Goal: Navigation & Orientation: Understand site structure

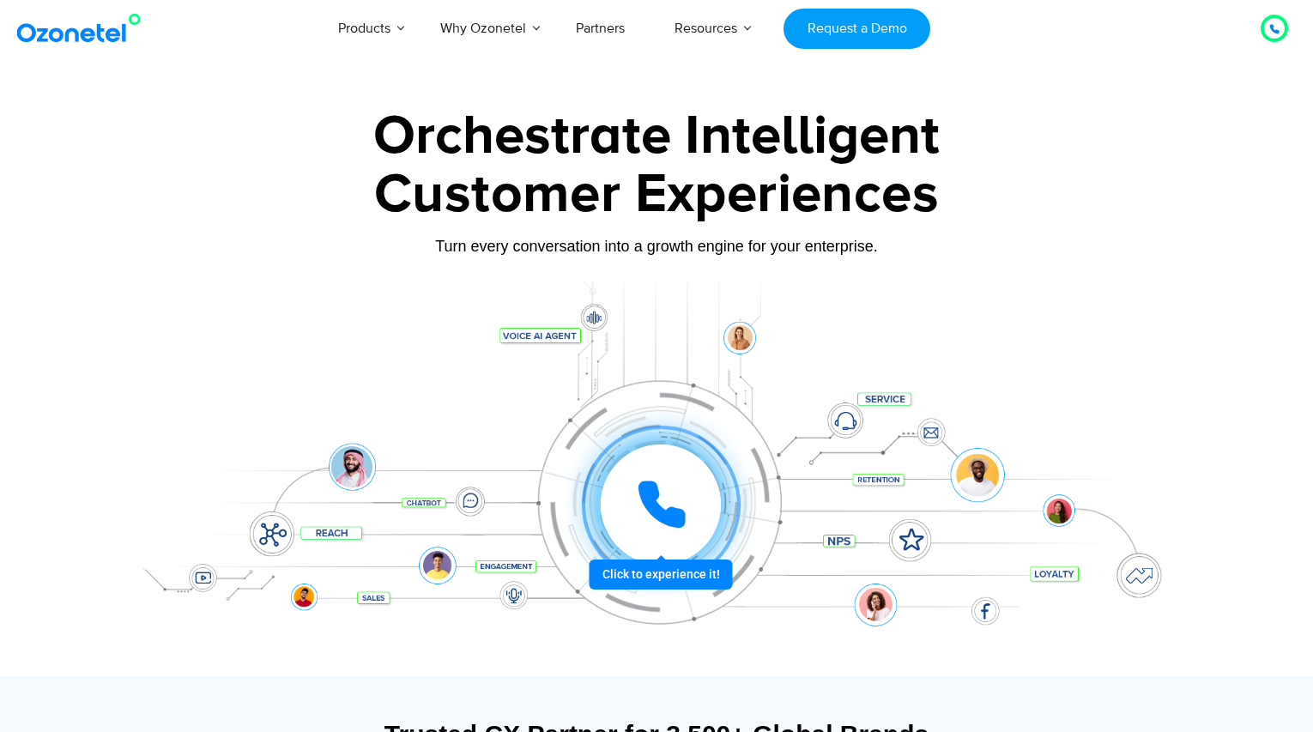
click at [639, 510] on icon at bounding box center [661, 504] width 51 height 51
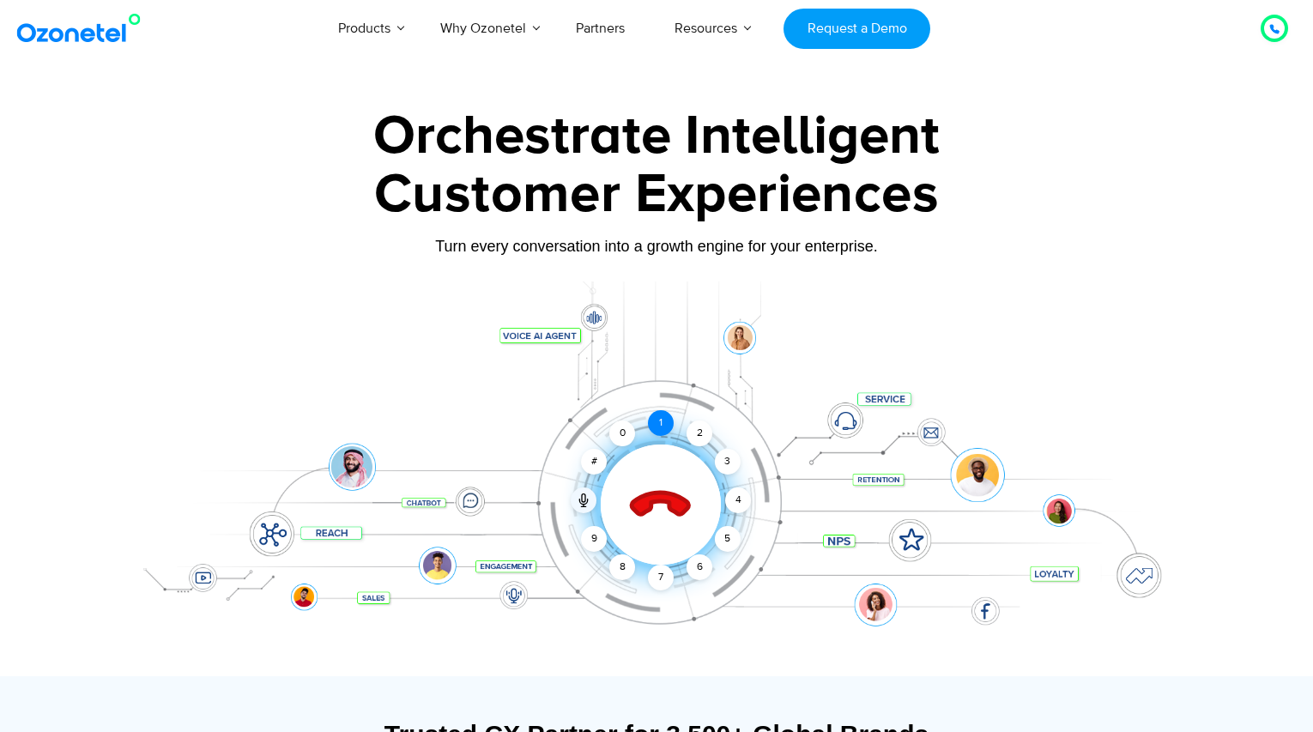
click at [656, 423] on div "1" at bounding box center [661, 423] width 26 height 26
click at [677, 502] on icon at bounding box center [661, 505] width 60 height 60
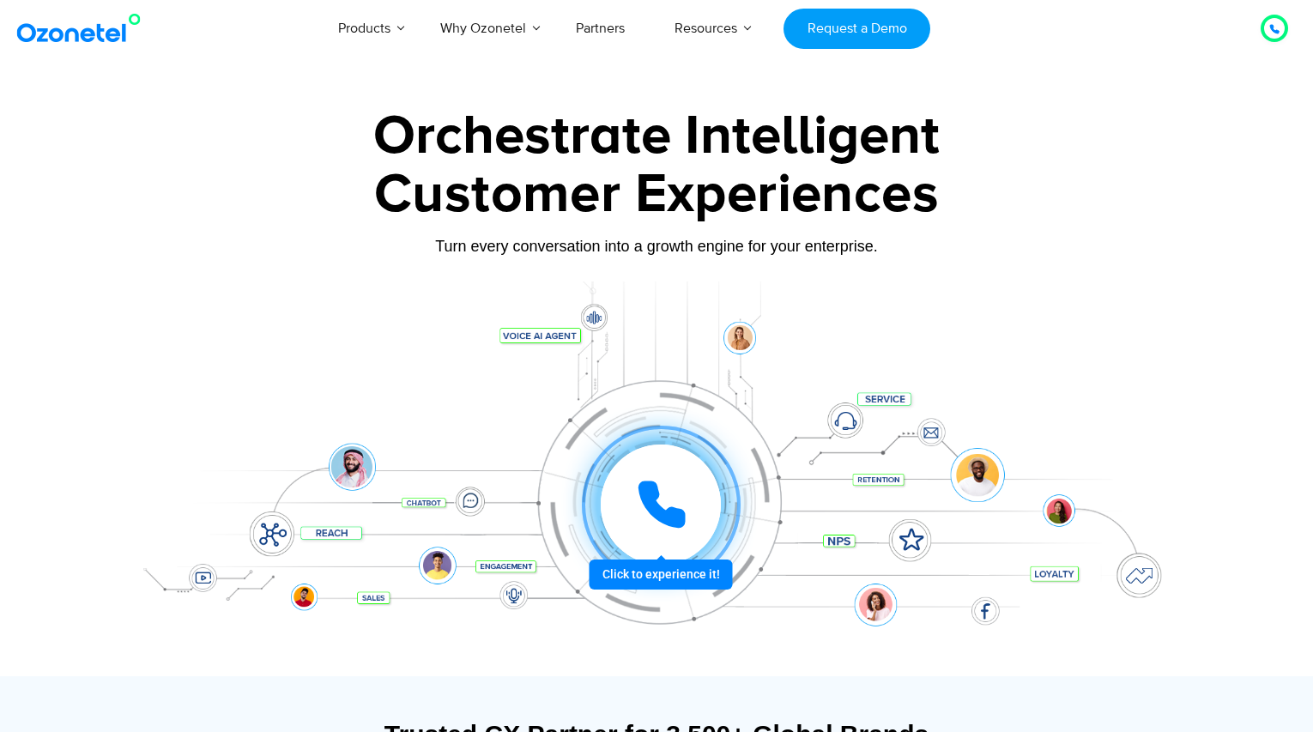
click at [662, 513] on icon at bounding box center [661, 504] width 43 height 43
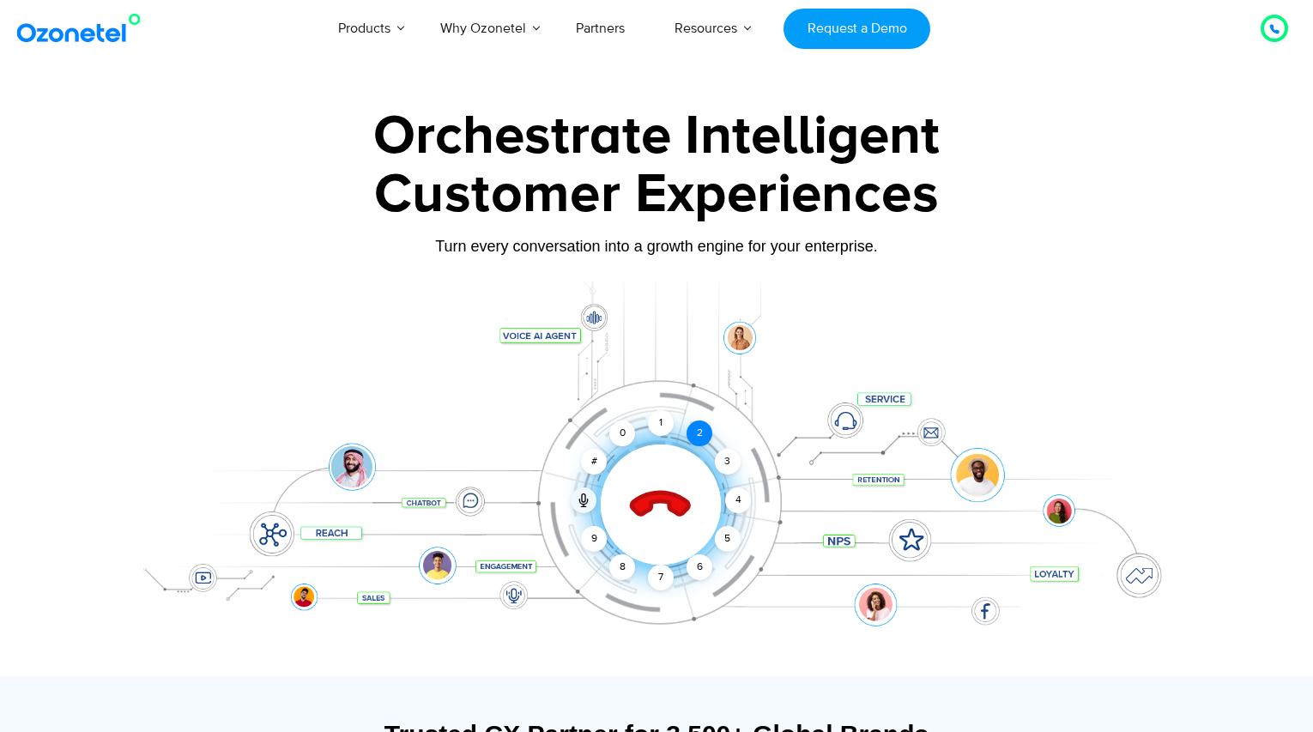
click at [701, 442] on div "2" at bounding box center [699, 433] width 26 height 26
click at [666, 426] on div "1" at bounding box center [661, 423] width 26 height 26
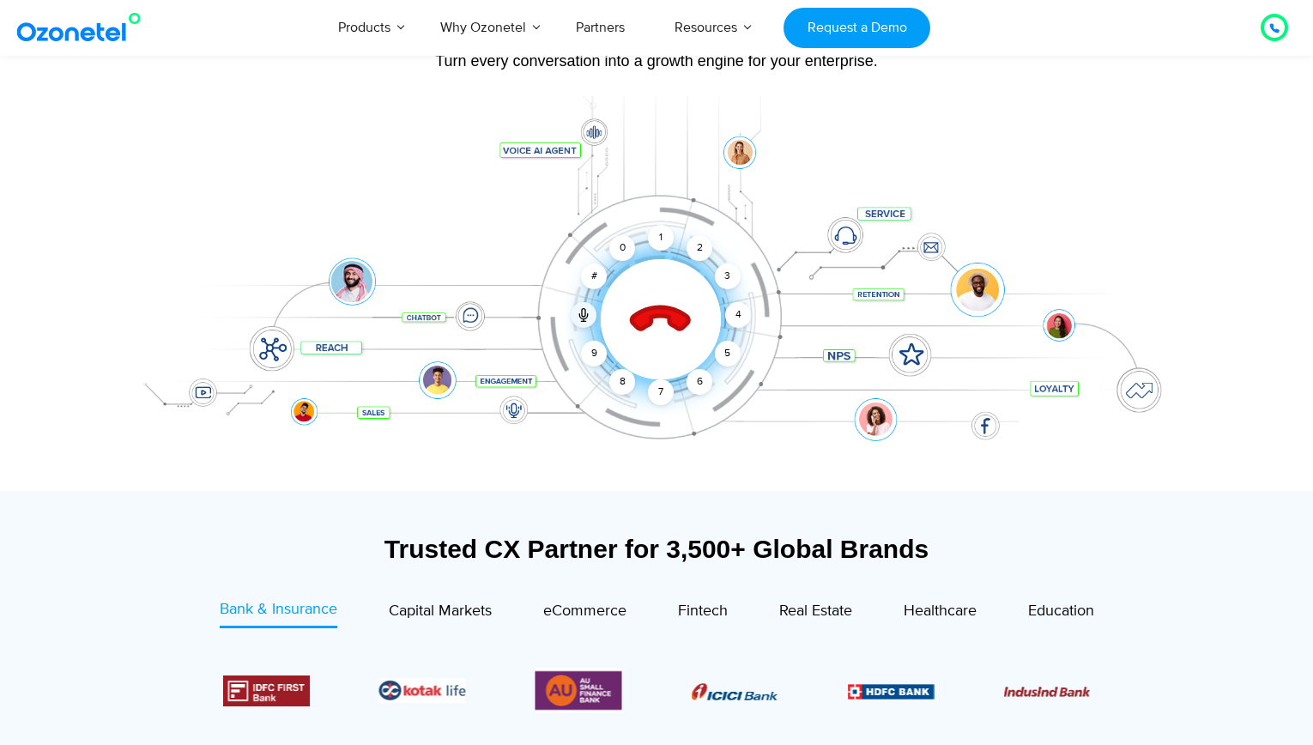
scroll to position [183, 0]
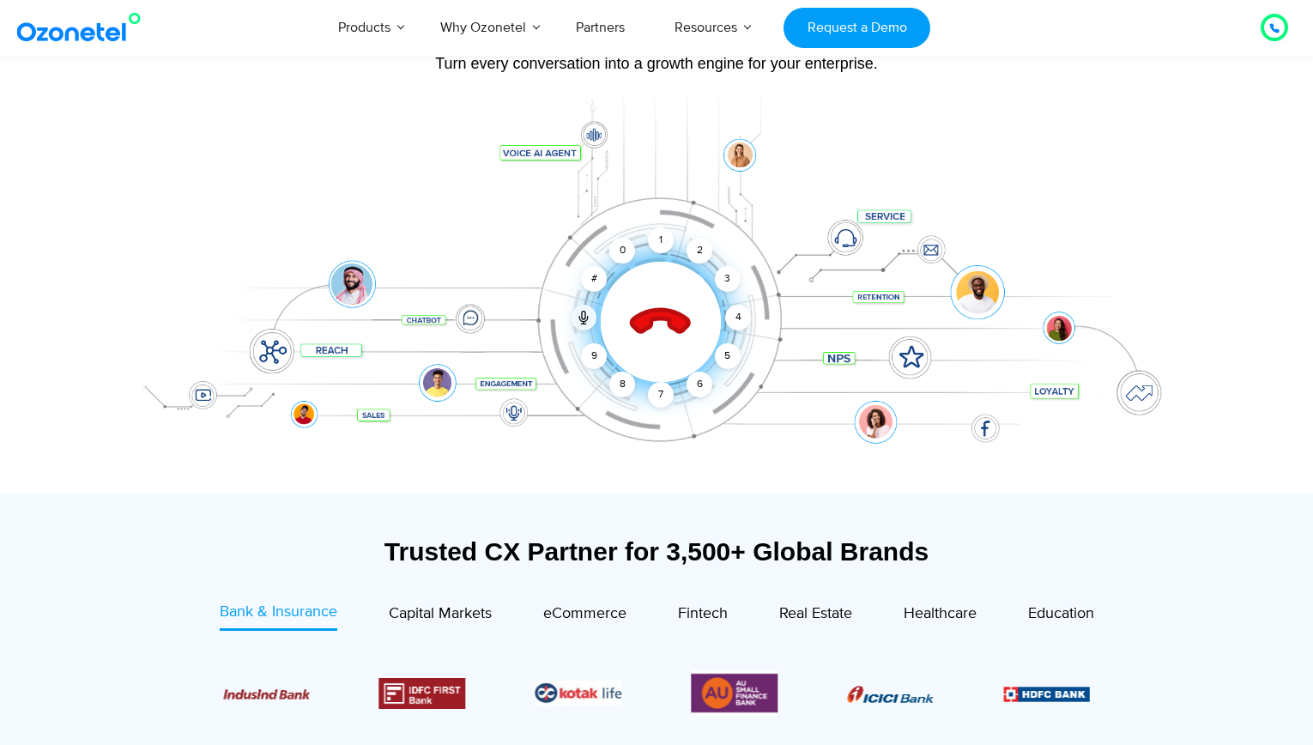
click at [678, 332] on icon at bounding box center [661, 323] width 60 height 60
